Goal: Navigation & Orientation: Find specific page/section

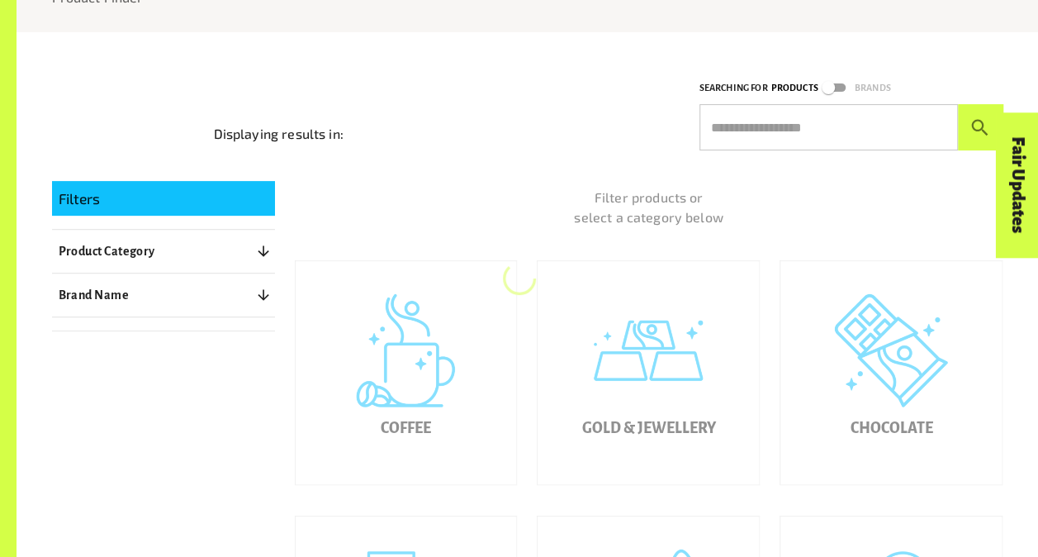
scroll to position [221, 0]
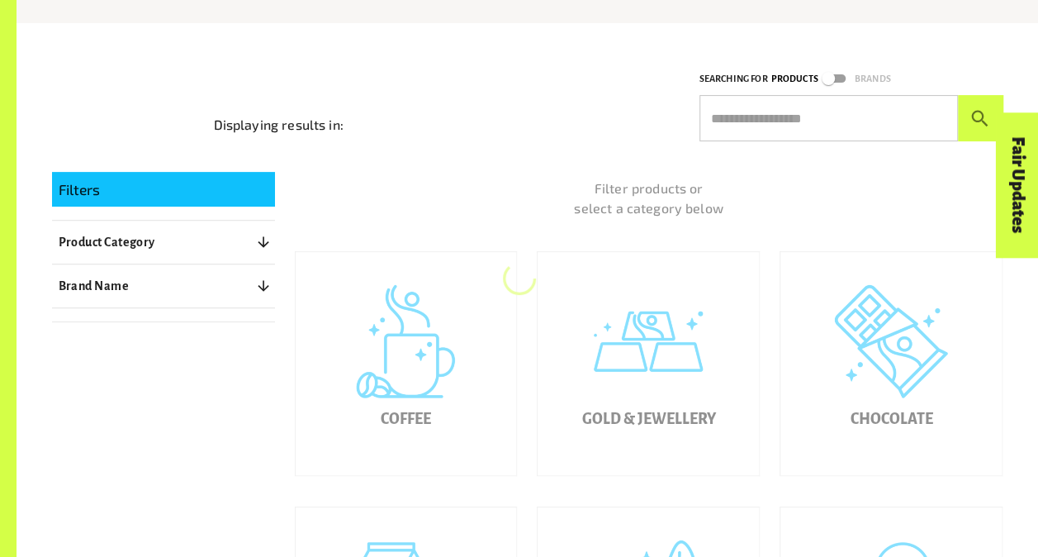
click at [183, 241] on button "Product Category 0" at bounding box center [163, 242] width 223 height 30
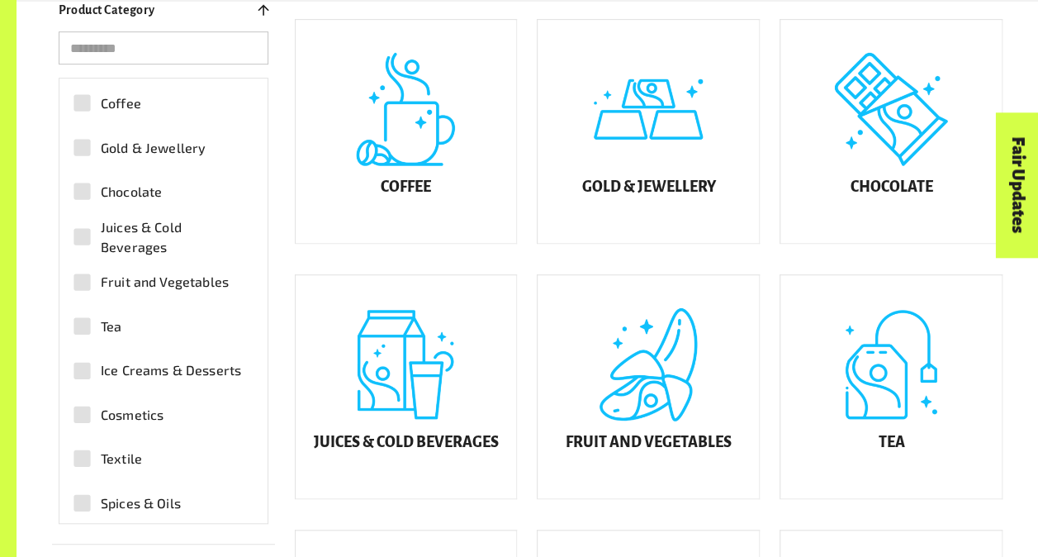
scroll to position [461, 0]
click at [420, 177] on div "Coffee" at bounding box center [406, 130] width 221 height 223
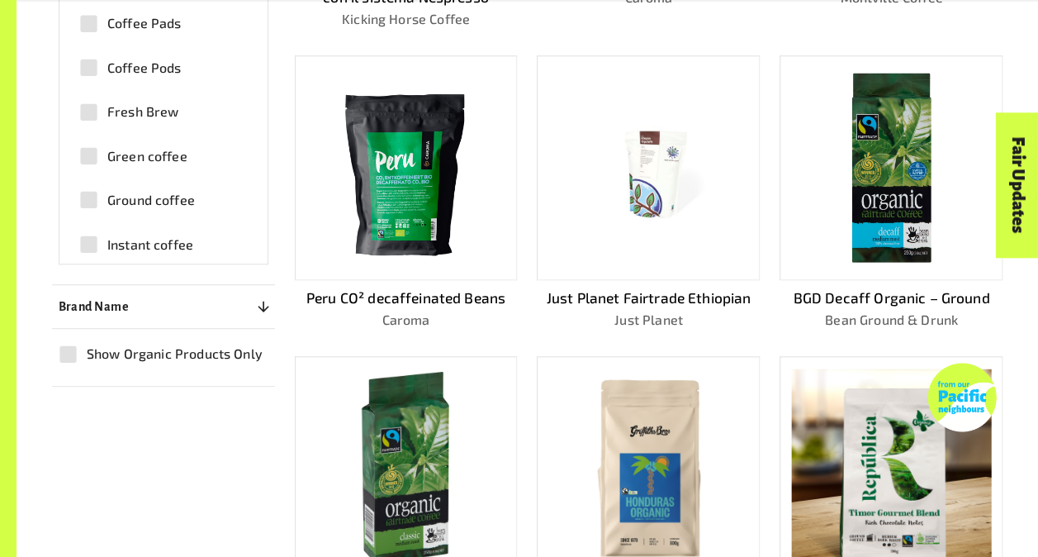
scroll to position [751, 0]
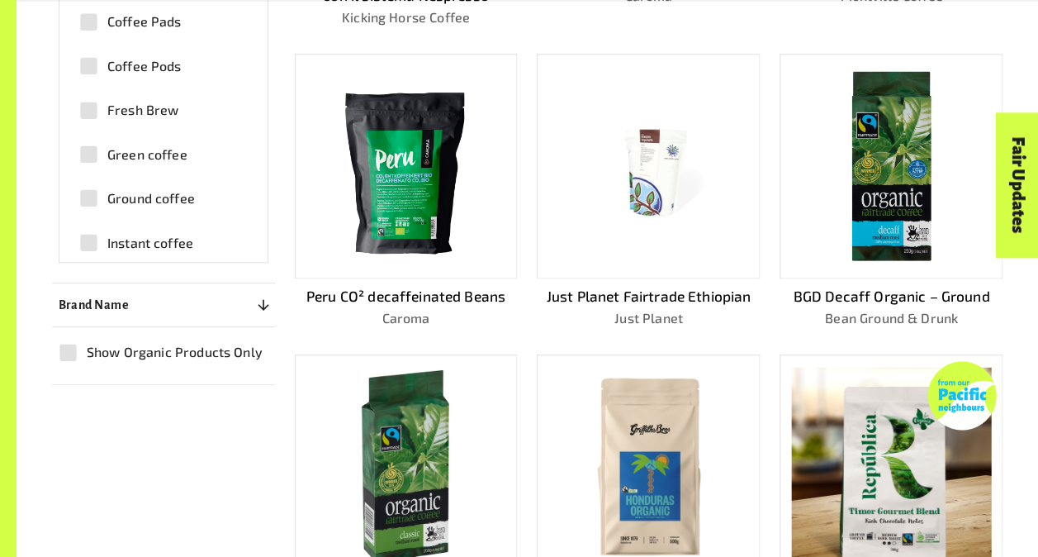
click at [472, 195] on img at bounding box center [405, 166] width 199 height 199
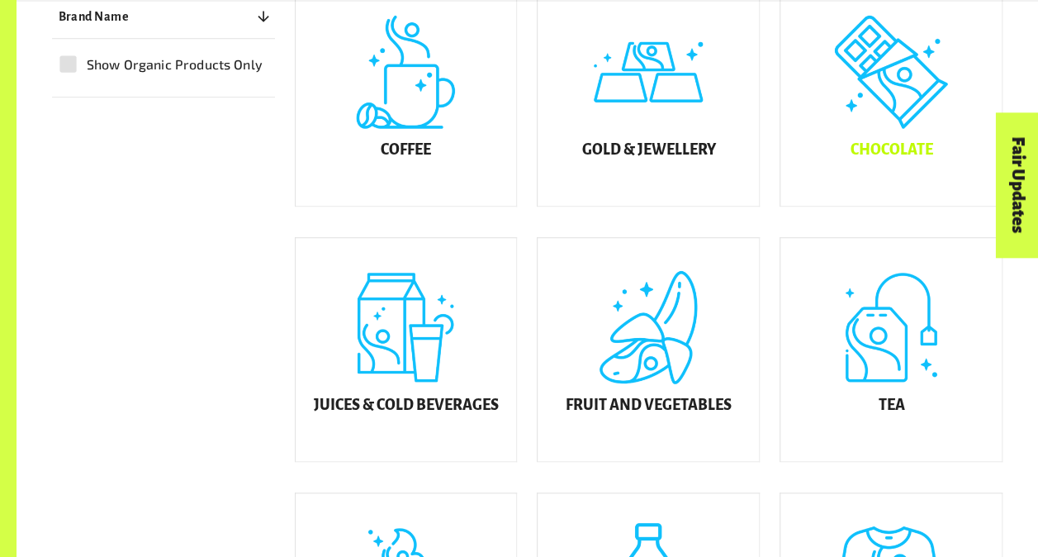
scroll to position [519, 0]
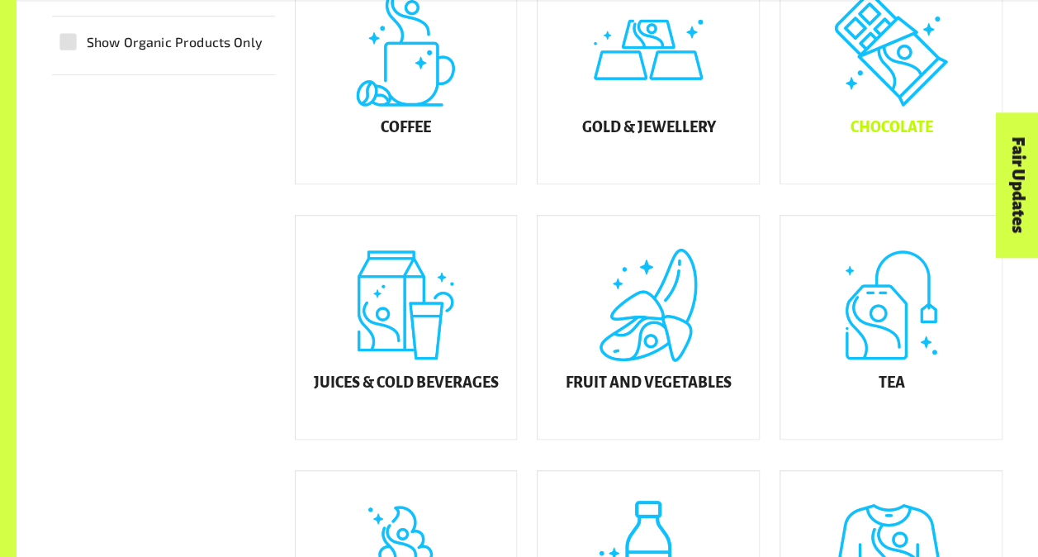
click at [904, 94] on div "Chocolate" at bounding box center [890, 71] width 221 height 223
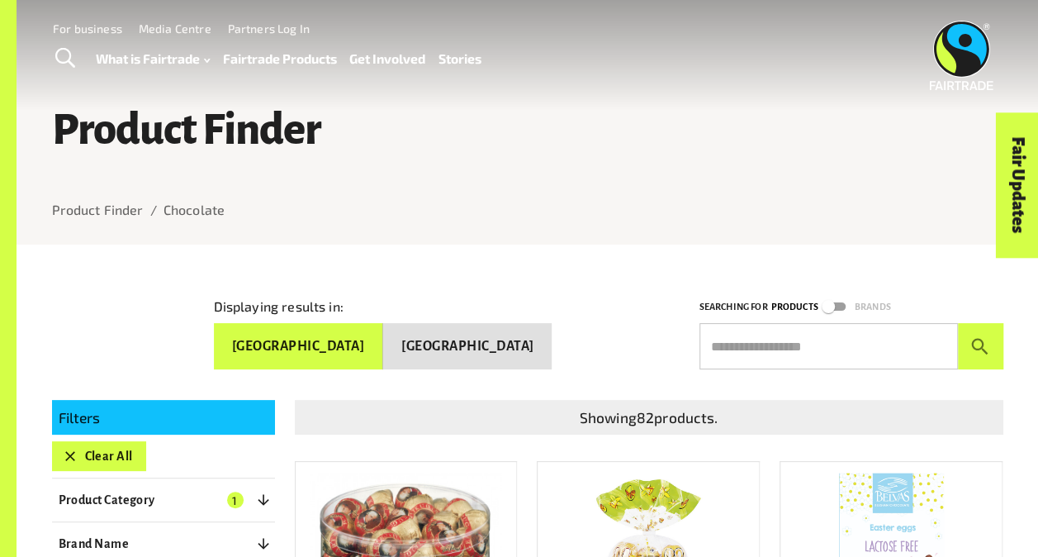
scroll to position [94, 0]
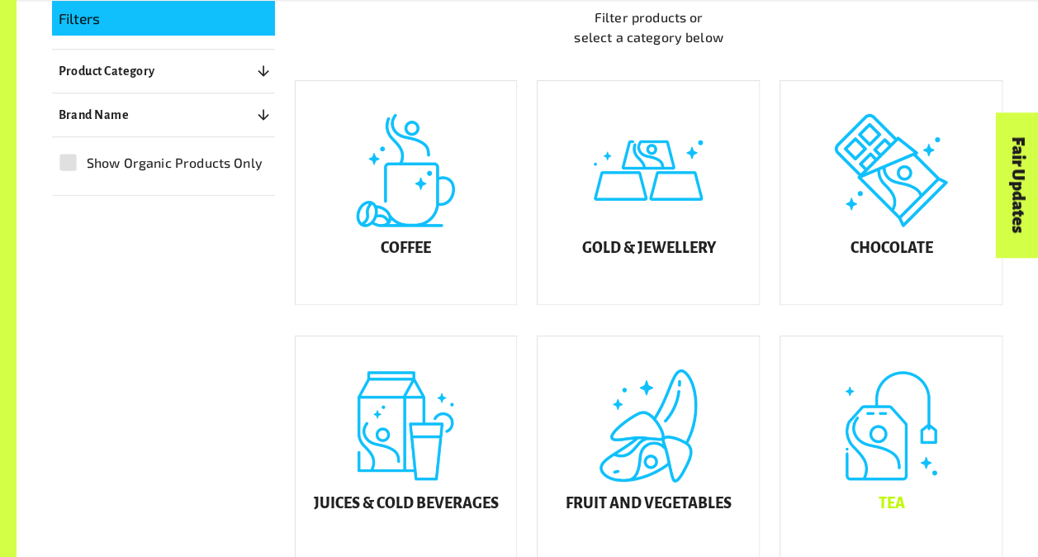
scroll to position [471, 0]
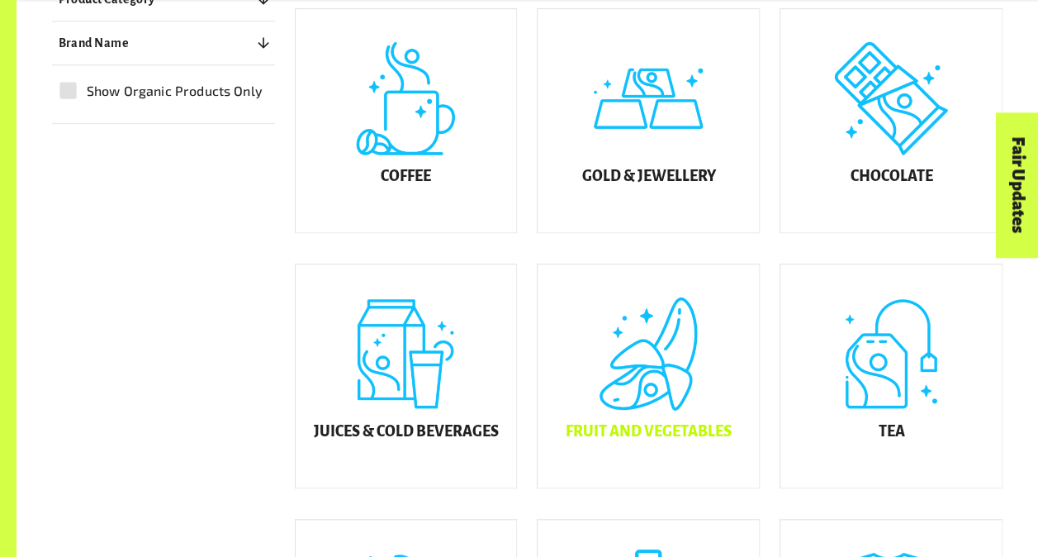
click at [682, 384] on div "Fruit and Vegetables" at bounding box center [648, 375] width 221 height 223
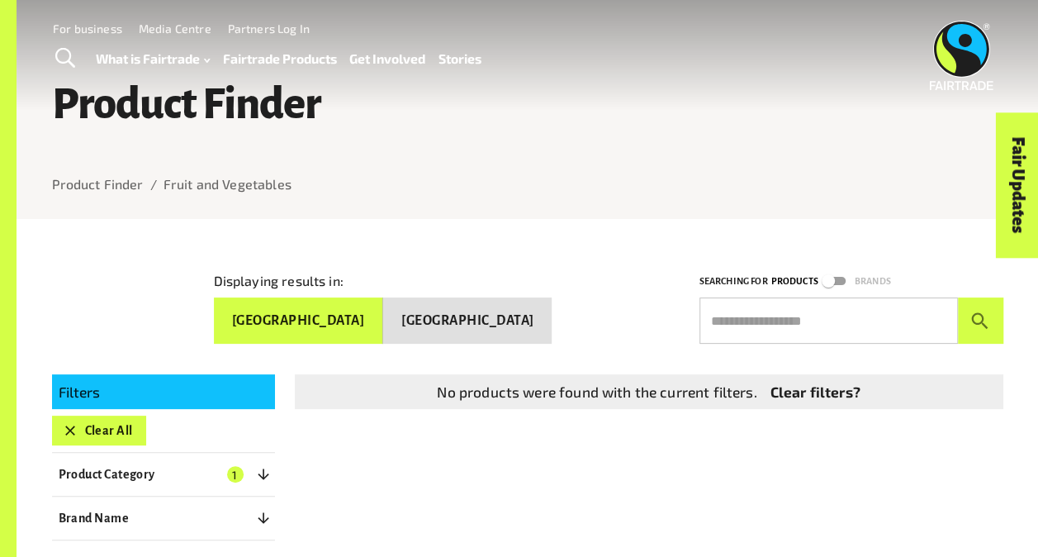
scroll to position [22, 0]
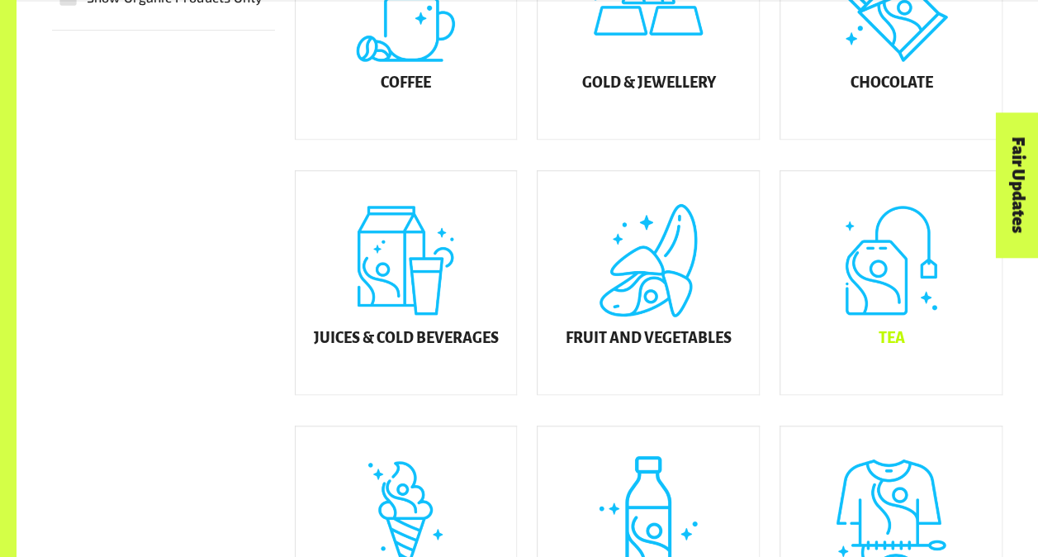
scroll to position [815, 0]
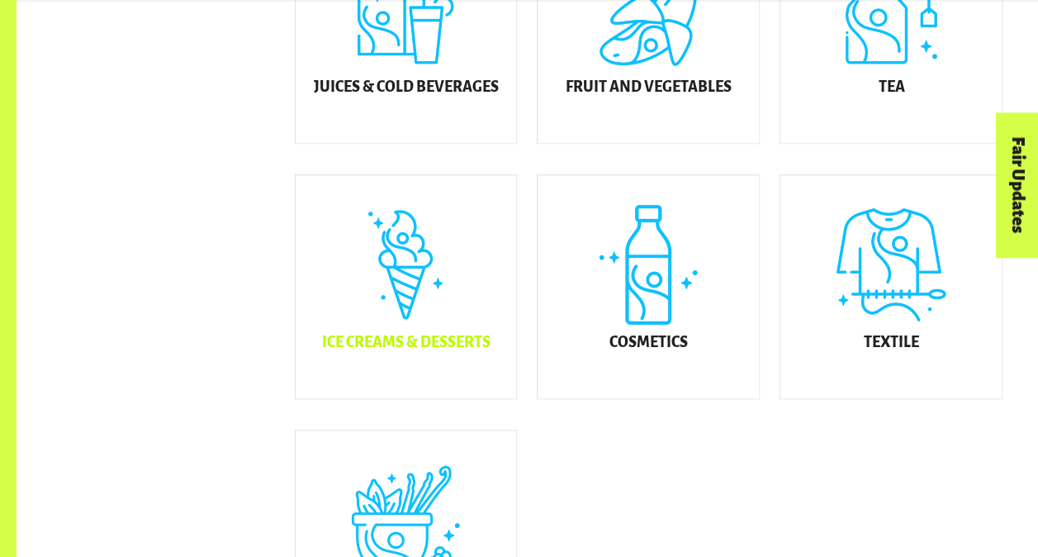
click at [391, 316] on div "Ice Creams & Desserts" at bounding box center [406, 286] width 221 height 223
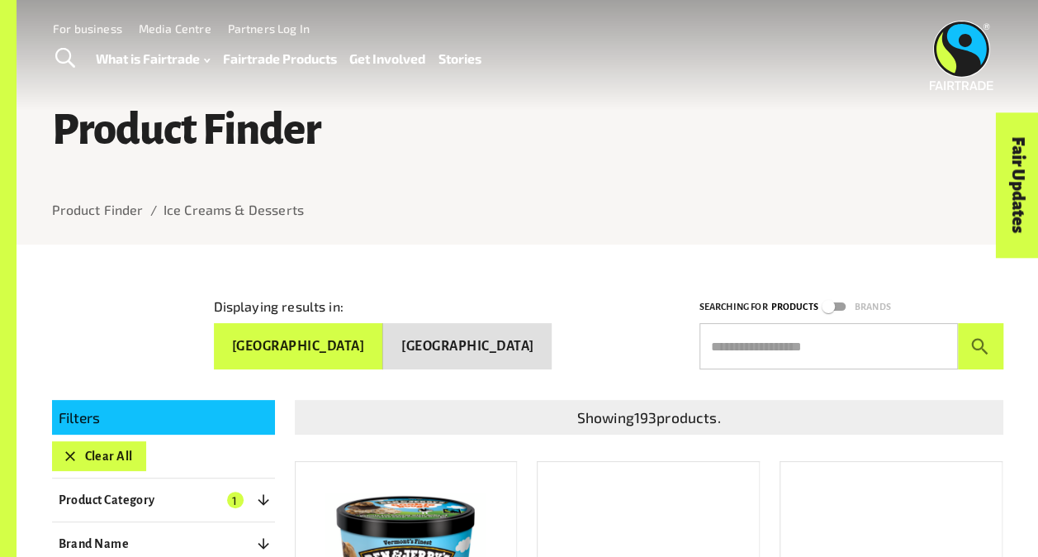
scroll to position [198, 0]
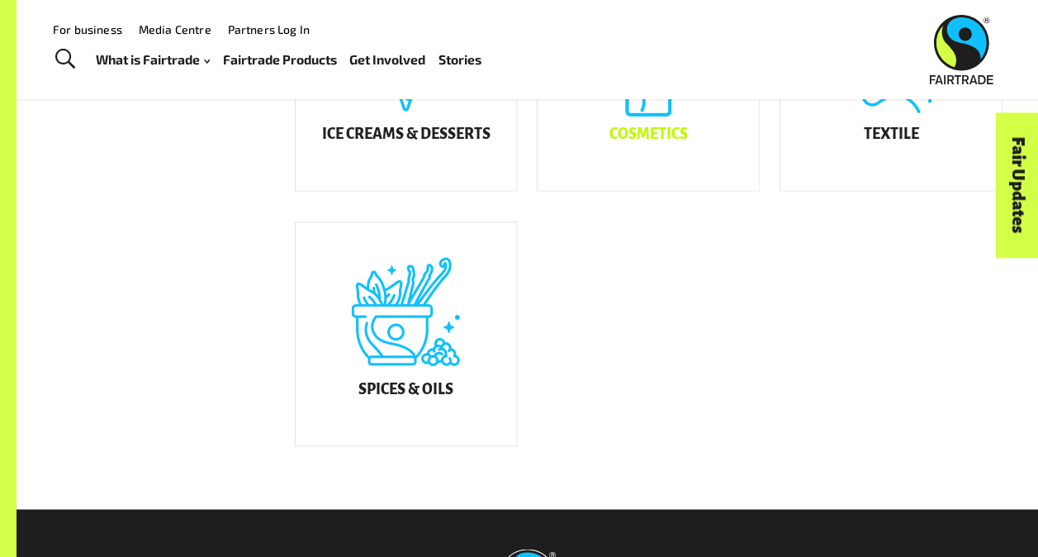
scroll to position [1024, 0]
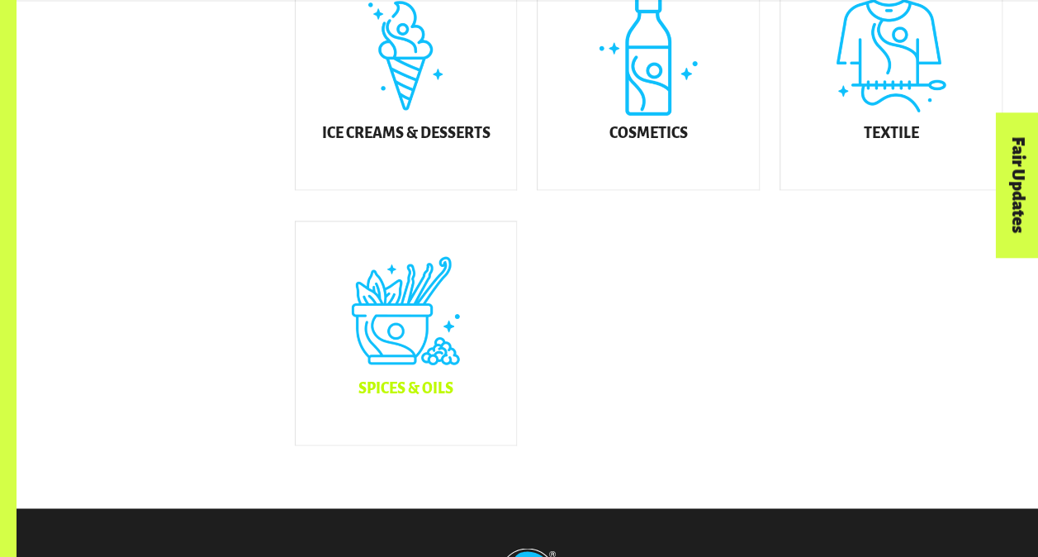
click at [382, 365] on div "Spices & Oils" at bounding box center [406, 332] width 221 height 223
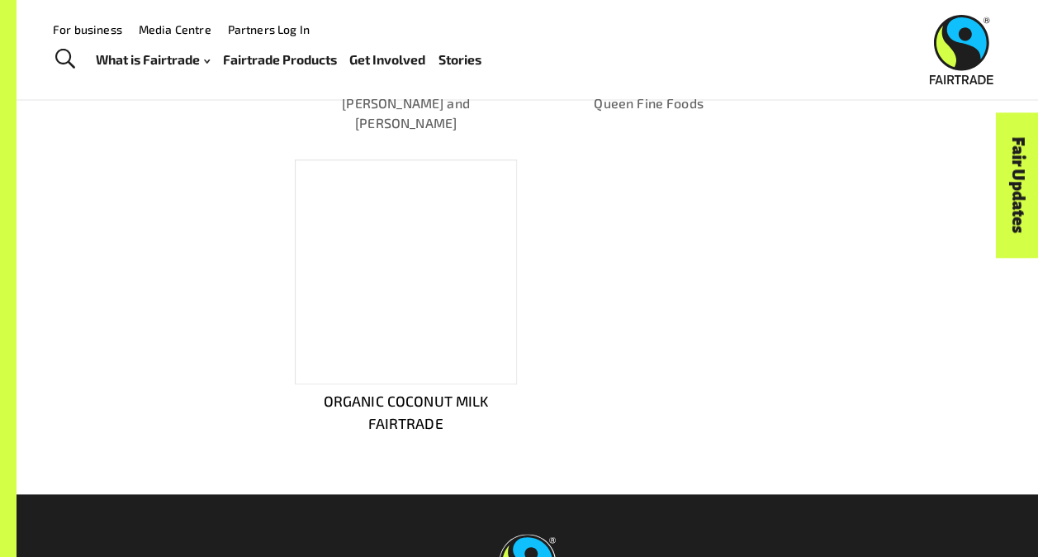
click at [451, 363] on div "ORGANIC COCONUT MILK FAIRTRADE" at bounding box center [406, 297] width 223 height 276
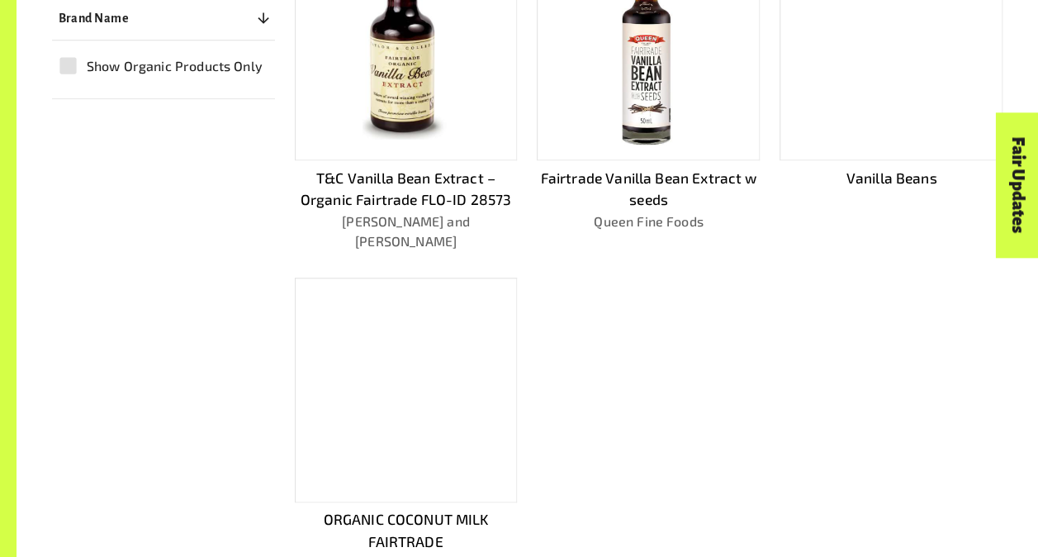
scroll to position [643, 0]
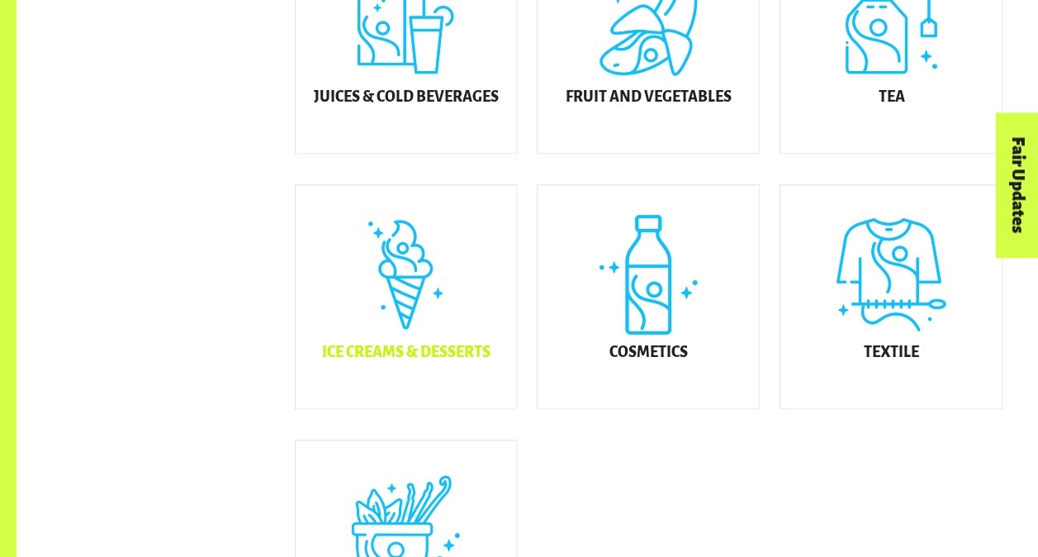
scroll to position [994, 0]
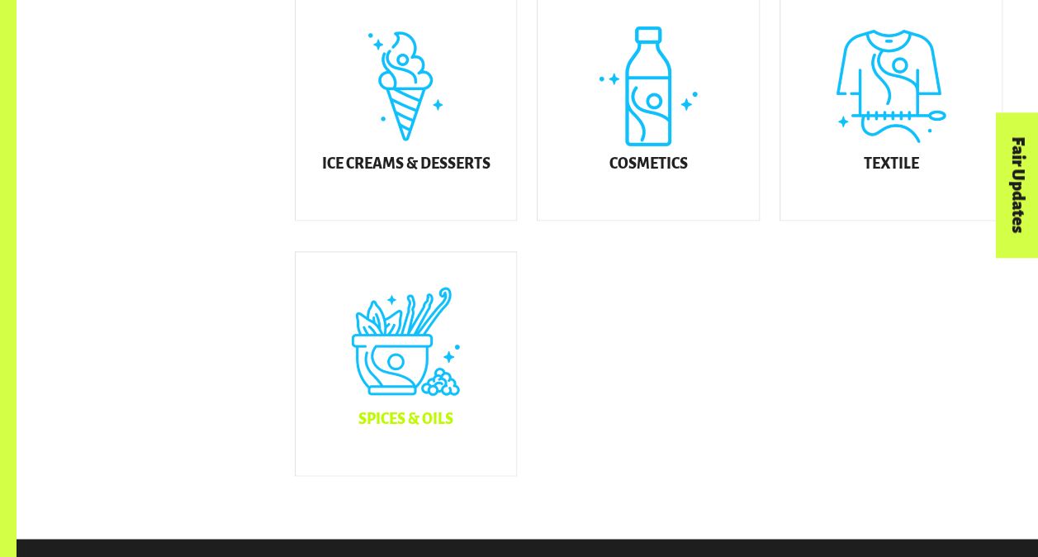
click at [376, 360] on div "Spices & Oils" at bounding box center [406, 363] width 221 height 223
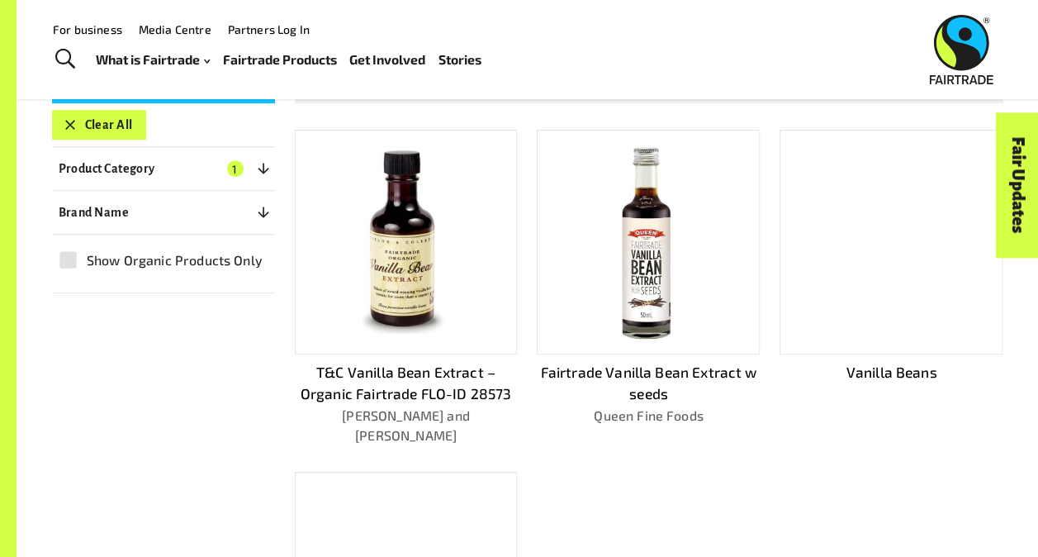
scroll to position [351, 0]
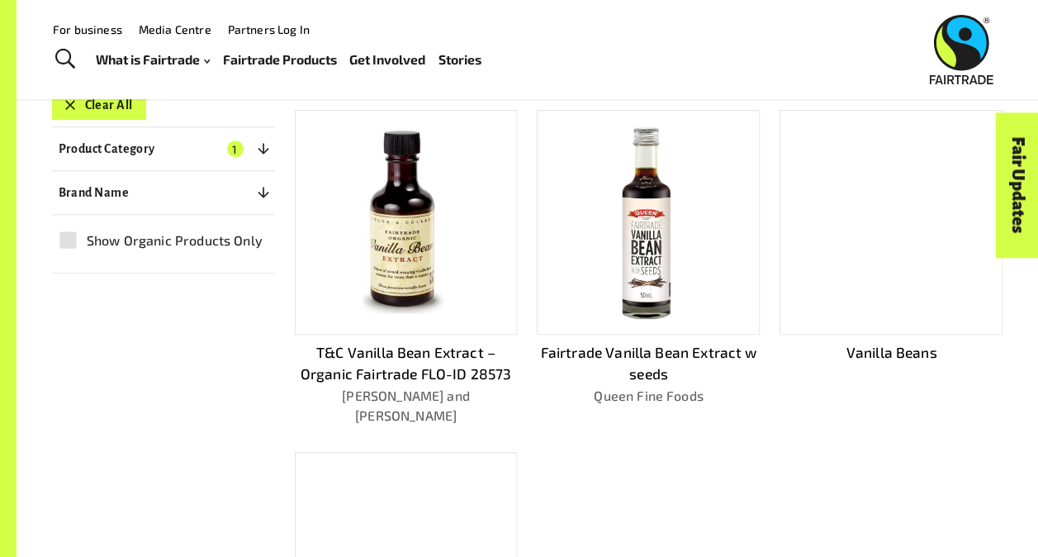
click at [111, 117] on div "Filters Clear All Product Category 1 ​ Coffee Gold & Jewellery Chocolate Juices…" at bounding box center [163, 161] width 223 height 225
click at [108, 112] on button "Clear All" at bounding box center [99, 105] width 94 height 30
